Goal: Answer question/provide support

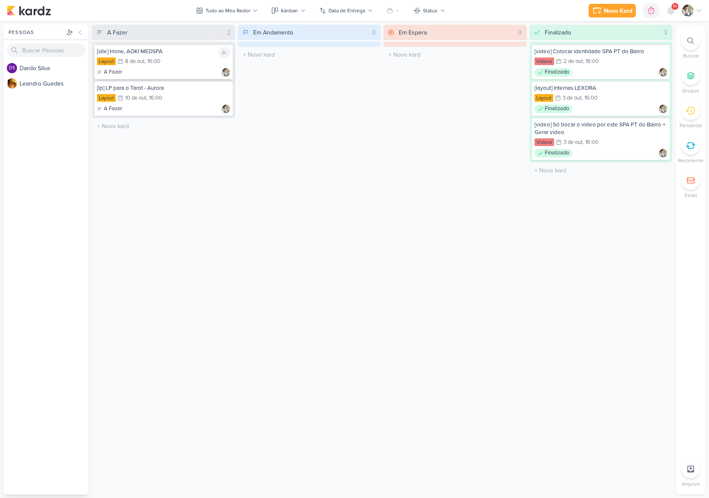
click at [179, 60] on div "Layout 8/10 [DATE] 16:00" at bounding box center [163, 61] width 133 height 9
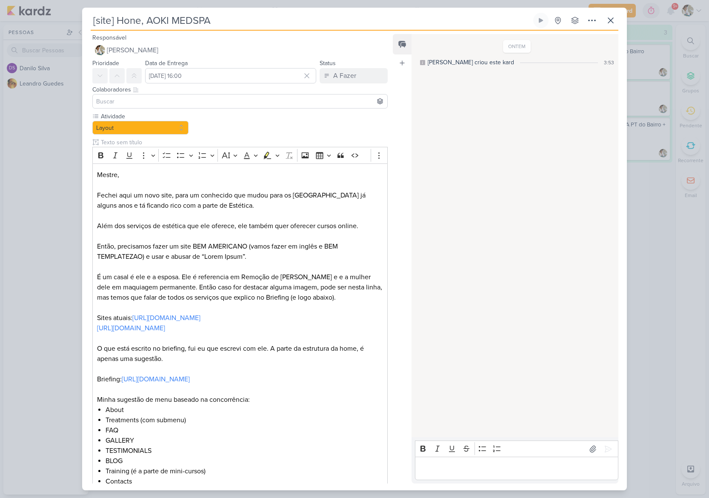
click at [62, 183] on div "[site] Hone, AOKI MEDSPA Criado por [PERSON_NAME]" at bounding box center [354, 249] width 709 height 498
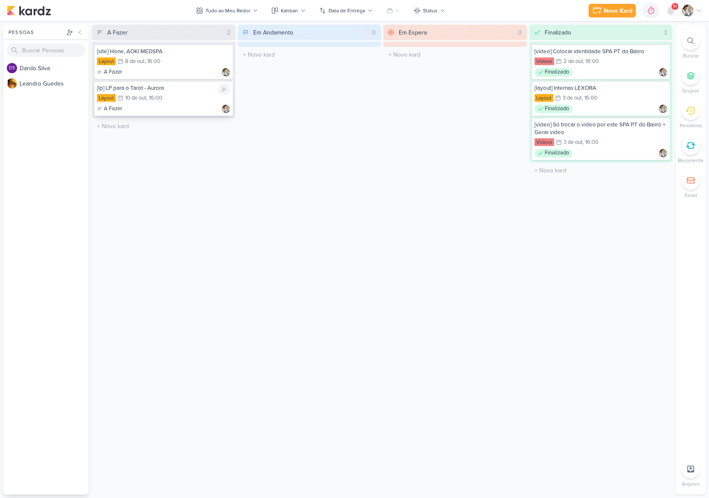
click at [193, 92] on div "[lp] LP para o Tarot - Aurora Layout 10/10 [DATE] 16:00 A Fazer" at bounding box center [163, 98] width 138 height 35
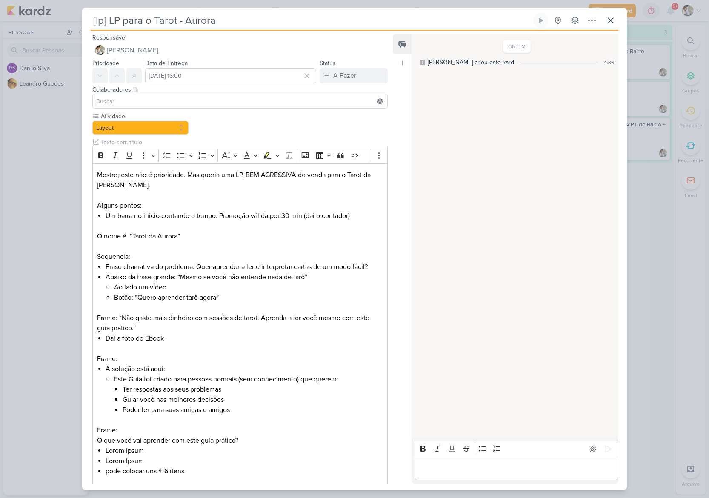
click at [175, 60] on label "Data de Entrega" at bounding box center [166, 63] width 43 height 7
click at [19, 131] on div "[lp] LP para o Tarot - Aurora Criado por [PERSON_NAME]" at bounding box center [354, 249] width 709 height 498
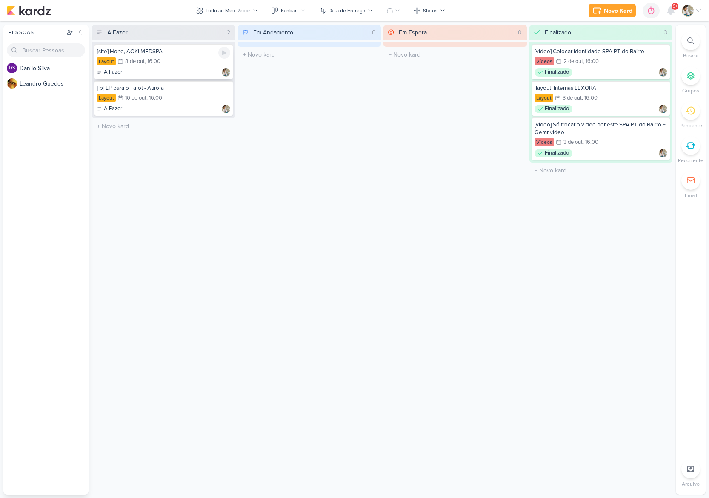
click at [194, 62] on div "Layout 8/10 [DATE] 16:00" at bounding box center [163, 61] width 133 height 9
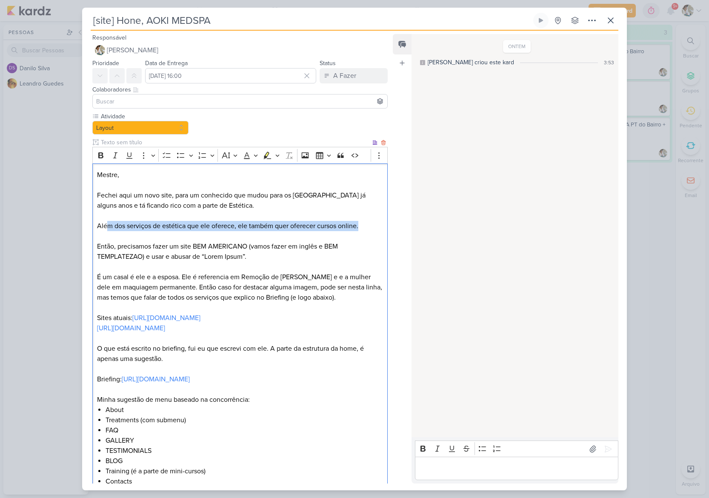
drag, startPoint x: 107, startPoint y: 224, endPoint x: 369, endPoint y: 227, distance: 262.0
click at [369, 227] on p "Além dos serviços de estética que ele oferece, ele também quer oferecer cursos …" at bounding box center [240, 226] width 286 height 10
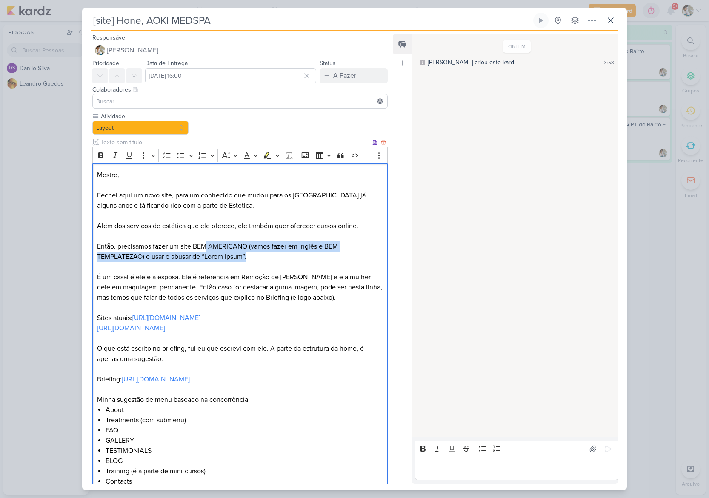
drag, startPoint x: 205, startPoint y: 245, endPoint x: 270, endPoint y: 258, distance: 66.3
click at [270, 258] on p "Então, precisamos fazer um site BEM AMERICANO (vamos fazer em inglês e BEM TEMP…" at bounding box center [240, 251] width 286 height 20
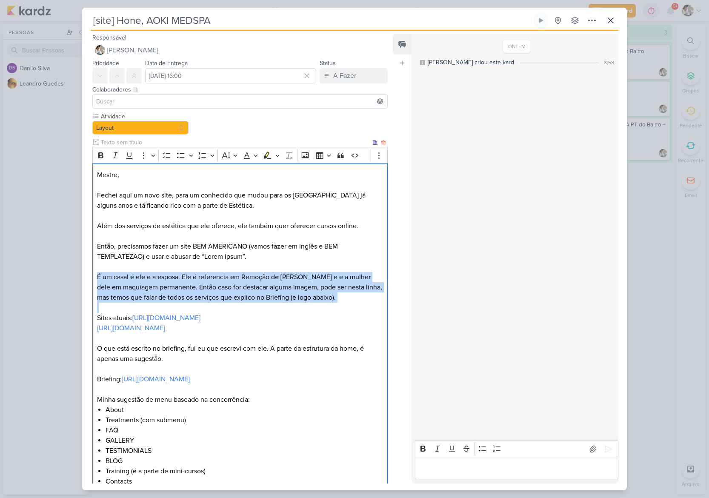
drag, startPoint x: 98, startPoint y: 277, endPoint x: 331, endPoint y: 307, distance: 235.4
click at [331, 307] on div "Mestre, [PERSON_NAME] aqui um novo site, para um conhecido que mudou para os [G…" at bounding box center [239, 445] width 295 height 564
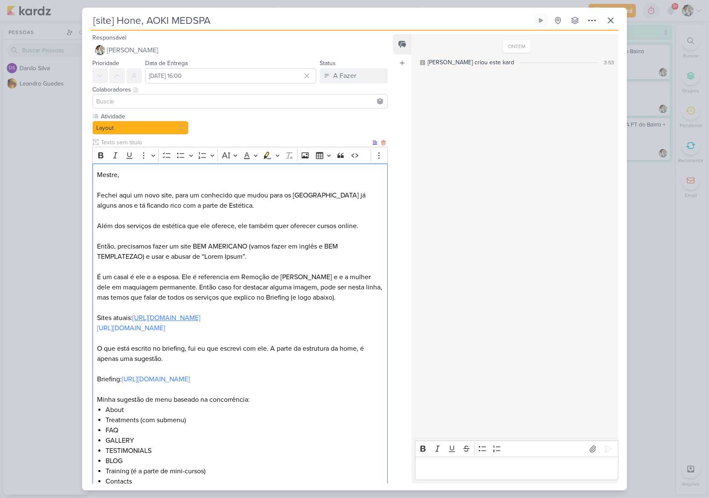
click at [155, 319] on link "[URL][DOMAIN_NAME]" at bounding box center [166, 317] width 68 height 9
click at [151, 328] on link "[URL][DOMAIN_NAME]" at bounding box center [131, 328] width 68 height 9
click at [139, 383] on link "[URL][DOMAIN_NAME]" at bounding box center [156, 379] width 68 height 9
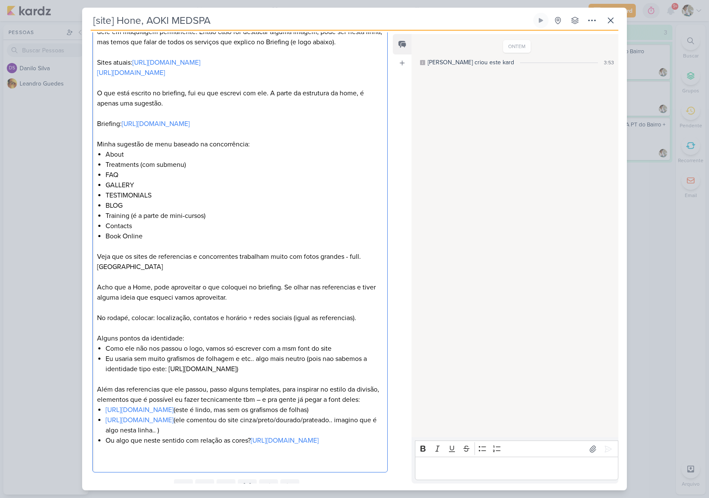
scroll to position [198, 0]
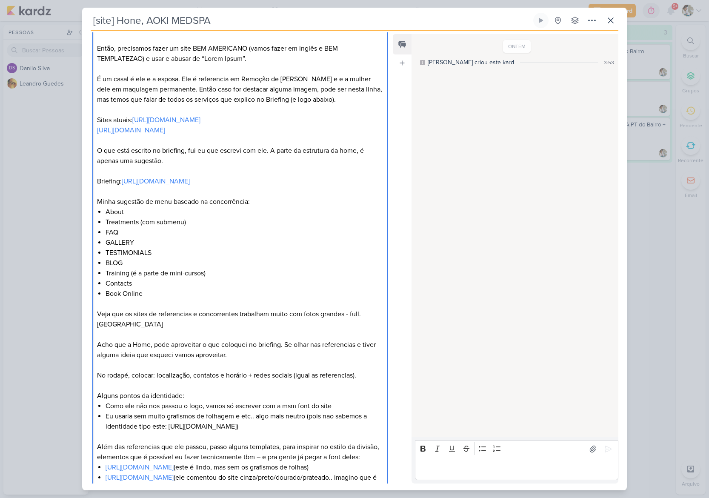
drag, startPoint x: 274, startPoint y: 445, endPoint x: 170, endPoint y: 446, distance: 104.2
click at [170, 431] on li "Eu usaria sem muito grafismos de folhagem e etc.. algo mais neutro (pois nao sa…" at bounding box center [243, 421] width 277 height 20
copy li "[URL][DOMAIN_NAME]"
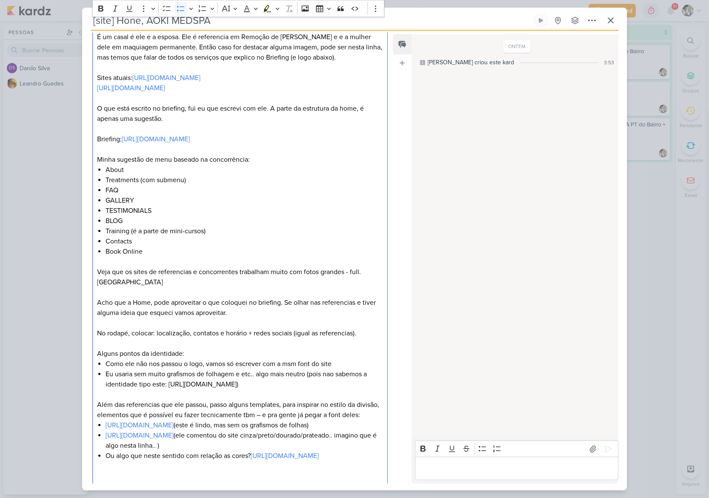
scroll to position [290, 0]
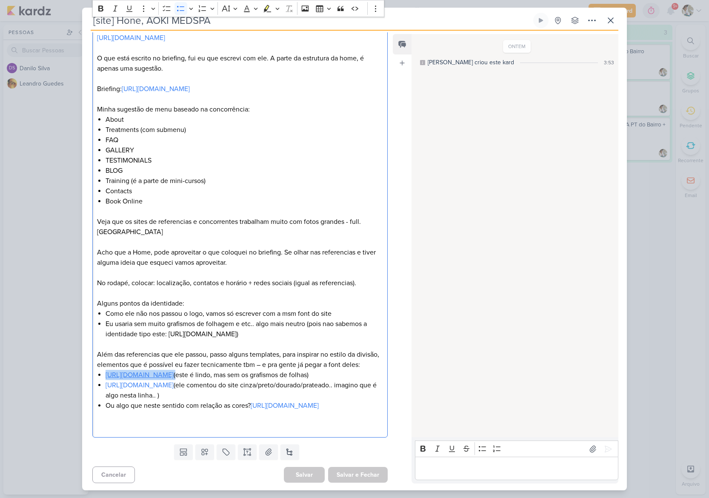
drag, startPoint x: 276, startPoint y: 404, endPoint x: 106, endPoint y: 406, distance: 169.7
click at [106, 380] on li "[URL][DOMAIN_NAME] (este é lindo, mas sem os grafismos de folhas)" at bounding box center [243, 375] width 277 height 10
copy li "[URL][DOMAIN_NAME]"
drag, startPoint x: 294, startPoint y: 424, endPoint x: 105, endPoint y: 425, distance: 188.9
click at [105, 400] on li "[URL][DOMAIN_NAME] (ele comentou do site cinza/preto/dourado/prateado.. imagino…" at bounding box center [243, 390] width 277 height 20
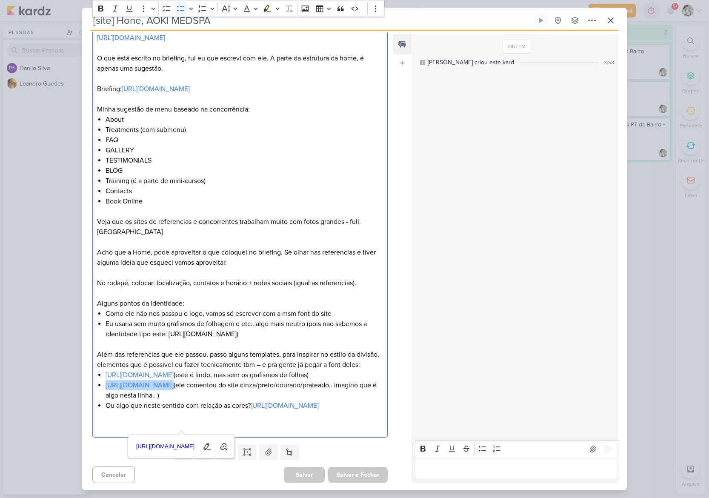
copy link "[URL][DOMAIN_NAME]"
drag, startPoint x: 356, startPoint y: 446, endPoint x: 254, endPoint y: 447, distance: 102.1
click at [254, 410] on li "Ou algo que neste sentido com relação as cores? [URL][DOMAIN_NAME]" at bounding box center [243, 405] width 277 height 10
click at [157, 428] on p "Editor editing area: main" at bounding box center [240, 424] width 286 height 10
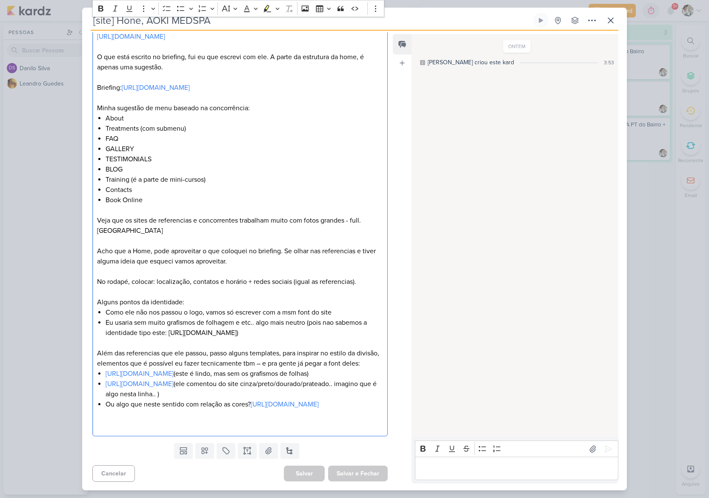
scroll to position [0, 0]
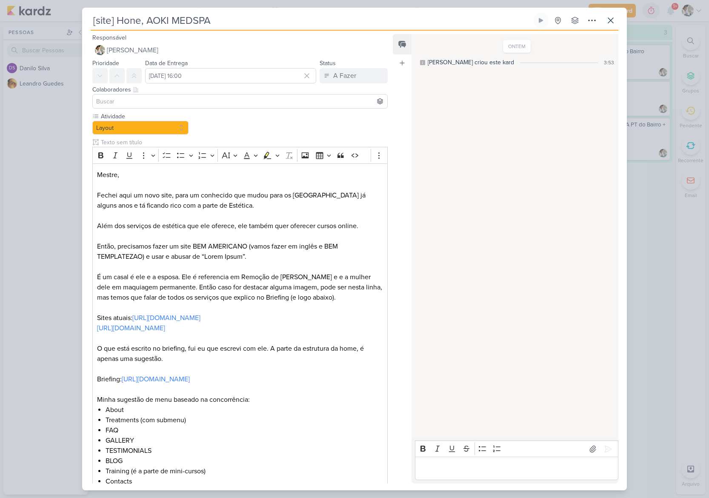
drag, startPoint x: 216, startPoint y: 21, endPoint x: 146, endPoint y: 21, distance: 70.2
click at [146, 21] on input "[site] Hone, AOKI MEDSPA" at bounding box center [311, 20] width 441 height 15
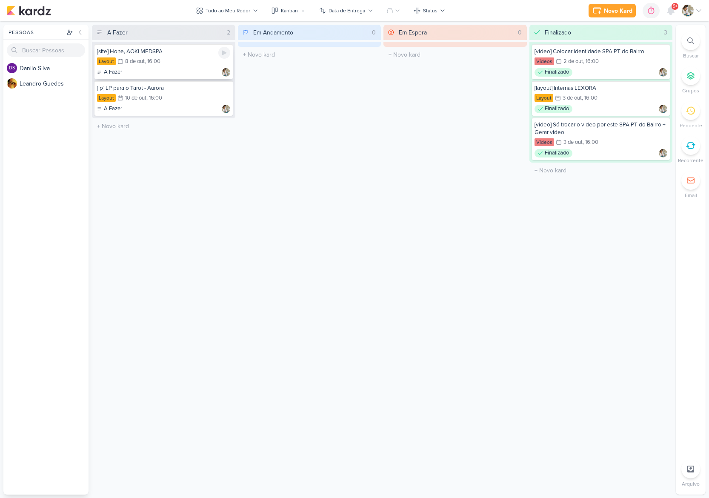
click at [185, 56] on div "[site] Hone, AOKI MEDSPA Layout 8/10 8 de out , 16:00 A Fazer" at bounding box center [163, 61] width 138 height 35
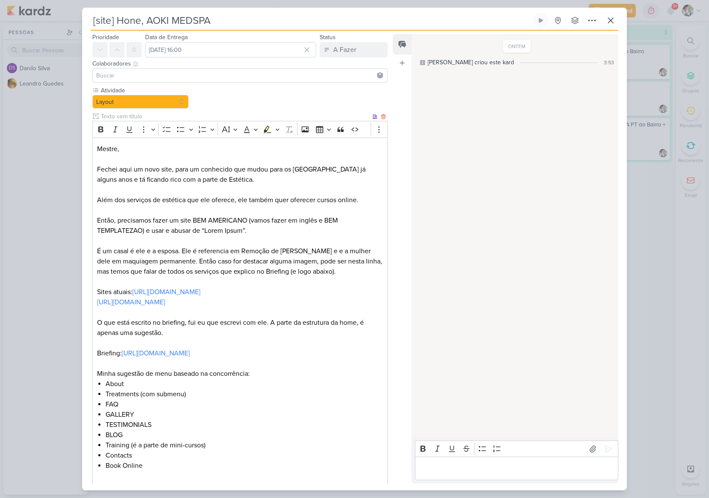
scroll to position [103, 0]
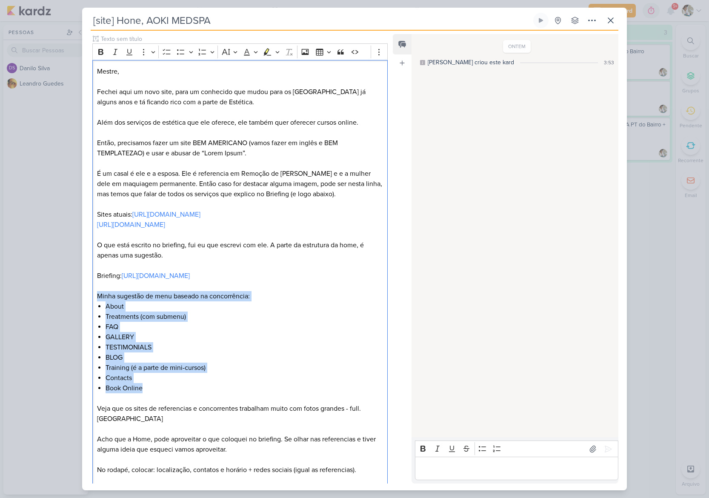
drag, startPoint x: 148, startPoint y: 408, endPoint x: 80, endPoint y: 314, distance: 116.1
click at [80, 314] on div "[site] Hone, AOKI MEDSPA Criado por [PERSON_NAME]" at bounding box center [354, 249] width 709 height 498
copy div "Minha sugestão de menu baseado na concorrência: About Treatments (com submenu) …"
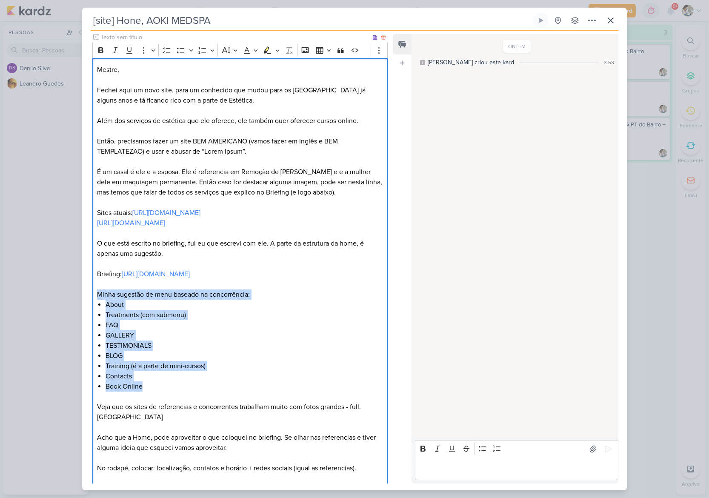
scroll to position [107, 0]
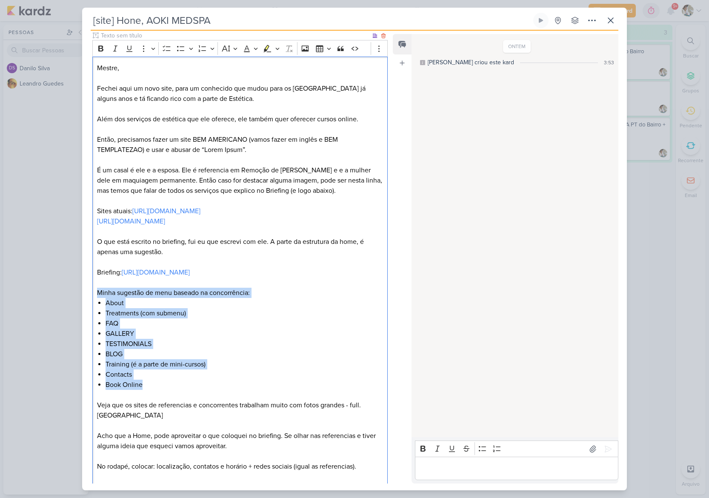
copy div "Minha sugestão de menu baseado na concorrência: About Treatments (com submenu) …"
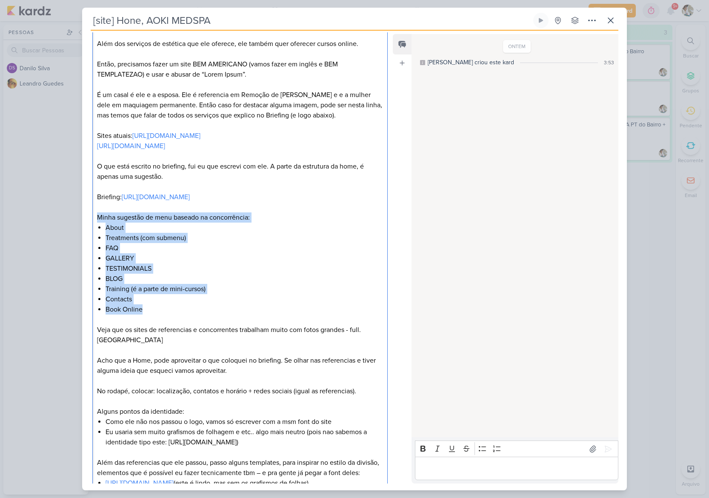
scroll to position [187, 0]
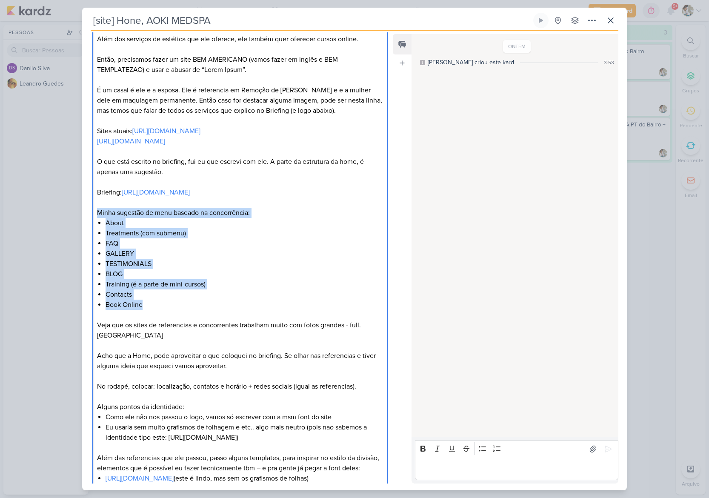
copy div "Minha sugestão de menu baseado na concorrência: About Treatments (com submenu) …"
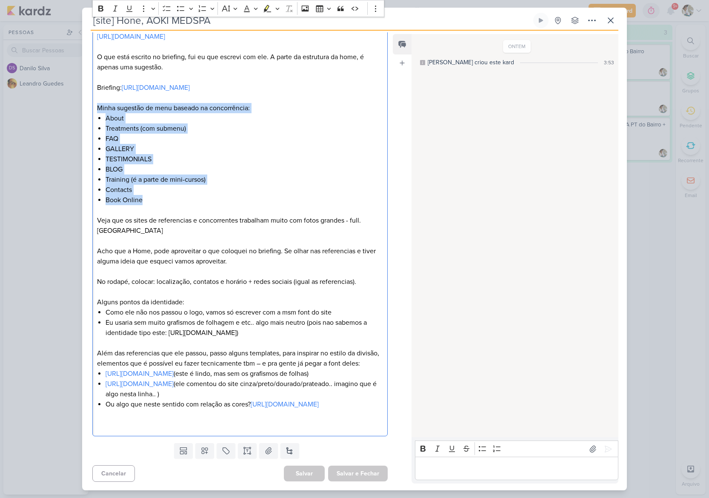
scroll to position [0, 0]
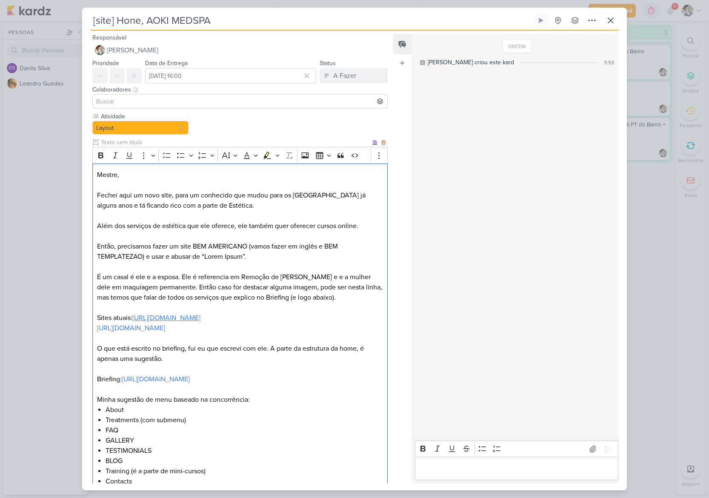
click at [175, 318] on link "[URL][DOMAIN_NAME]" at bounding box center [166, 317] width 68 height 9
drag, startPoint x: 169, startPoint y: 287, endPoint x: 96, endPoint y: 285, distance: 73.6
click at [96, 285] on div "Mestre, [PERSON_NAME] aqui um novo site, para um conhecido que mudou para os [G…" at bounding box center [239, 445] width 295 height 564
copy p "maquiagem permanente"
click at [204, 316] on p "Sites atuais: https://nadjaaoki.com/ ⁠⁠⁠⁠⁠⁠⁠" at bounding box center [240, 318] width 286 height 10
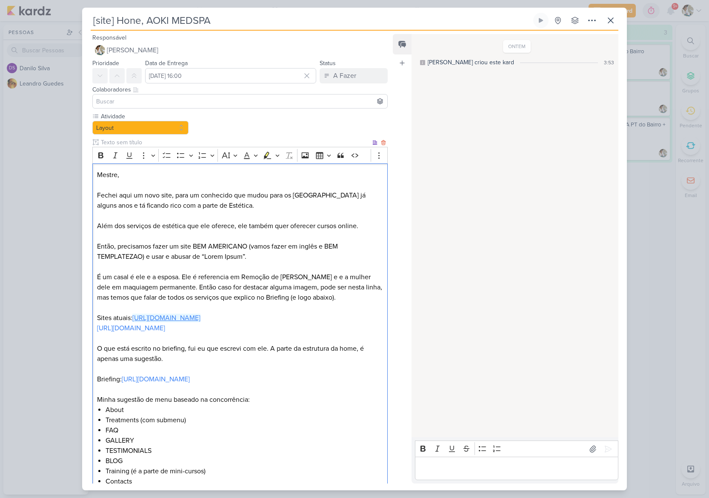
drag, startPoint x: 211, startPoint y: 317, endPoint x: 137, endPoint y: 316, distance: 74.9
click at [134, 318] on p "Sites atuais: https://nadjaaoki.com/" at bounding box center [240, 318] width 286 height 10
copy p "Editor editing area: main"
click at [182, 364] on p "Editor editing area: main" at bounding box center [240, 369] width 286 height 10
drag, startPoint x: 192, startPoint y: 328, endPoint x: 96, endPoint y: 328, distance: 96.1
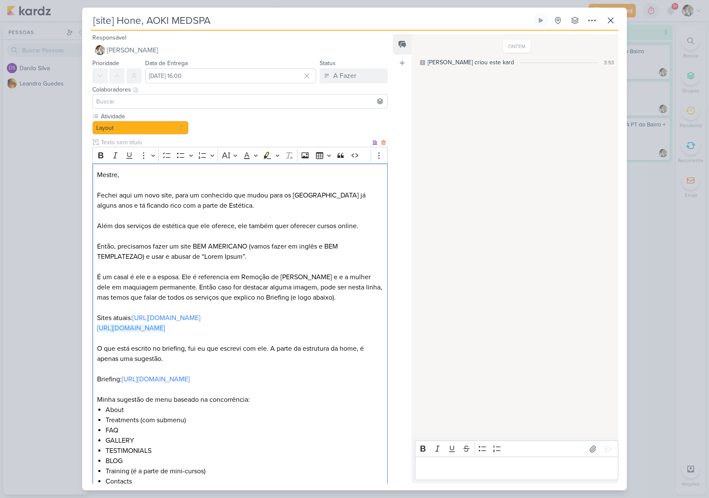
click at [96, 328] on div "Mestre, [PERSON_NAME] aqui um novo site, para um conhecido que mudou para os [G…" at bounding box center [239, 445] width 295 height 564
